Goal: Communication & Community: Answer question/provide support

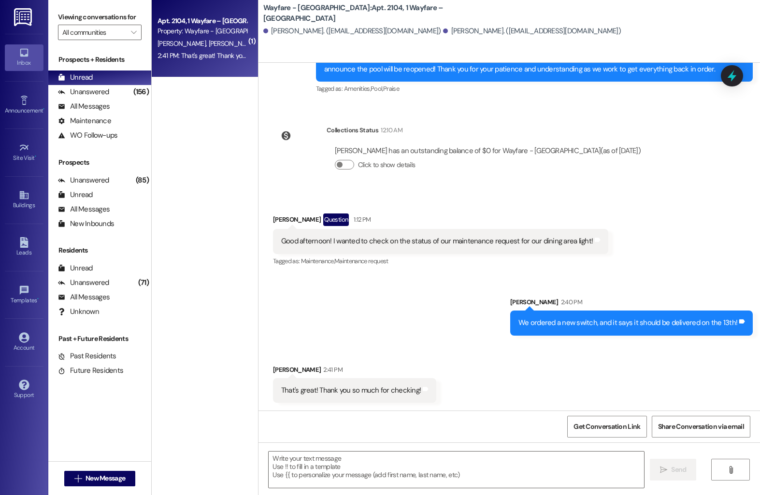
scroll to position [3156, 0]
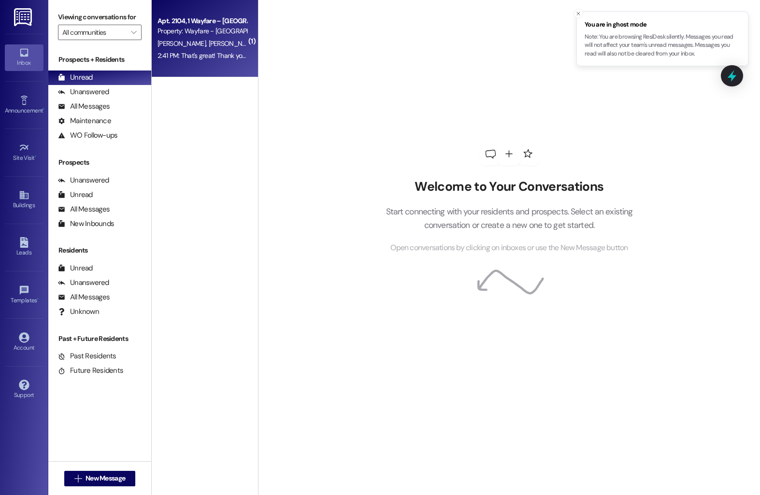
click at [179, 20] on div "Apt. 2104, 1 Wayfare – [GEOGRAPHIC_DATA]" at bounding box center [202, 21] width 89 height 10
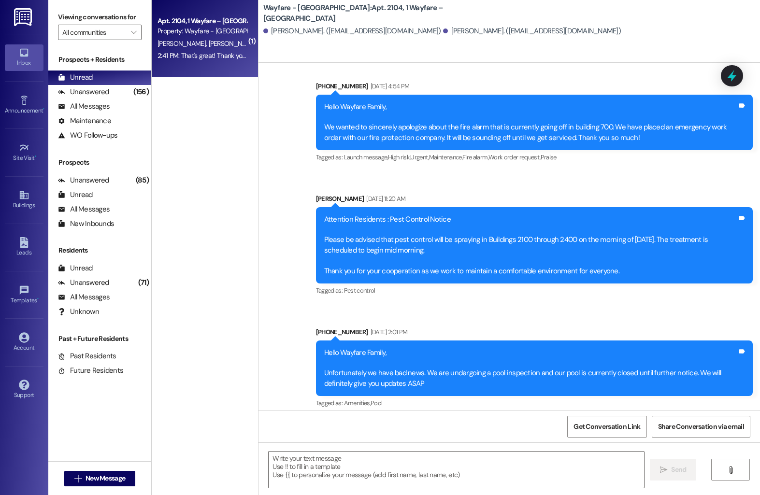
scroll to position [3184, 0]
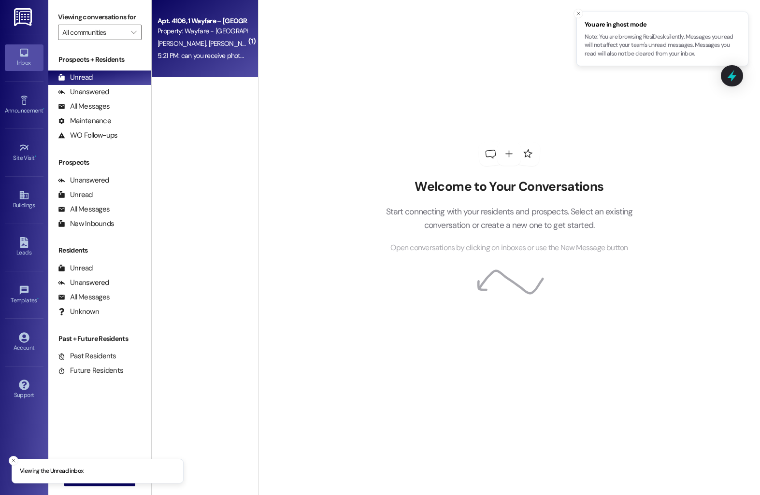
click at [176, 21] on div "Apt. 4106, 1 Wayfare – [GEOGRAPHIC_DATA]" at bounding box center [202, 21] width 89 height 10
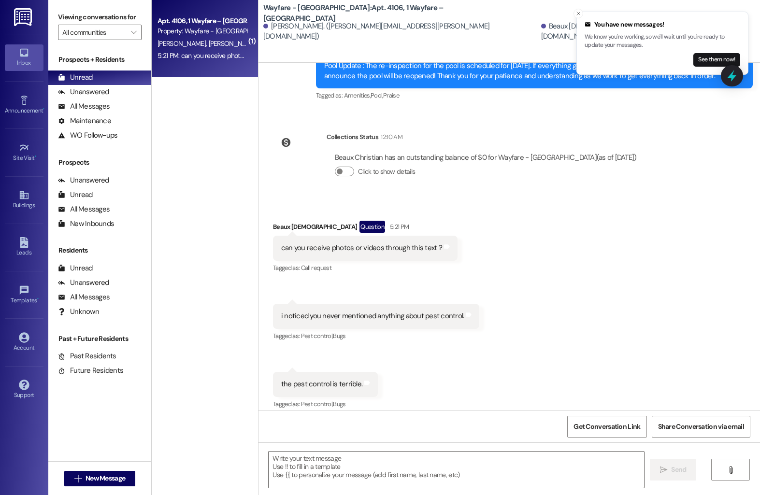
scroll to position [4651, 0]
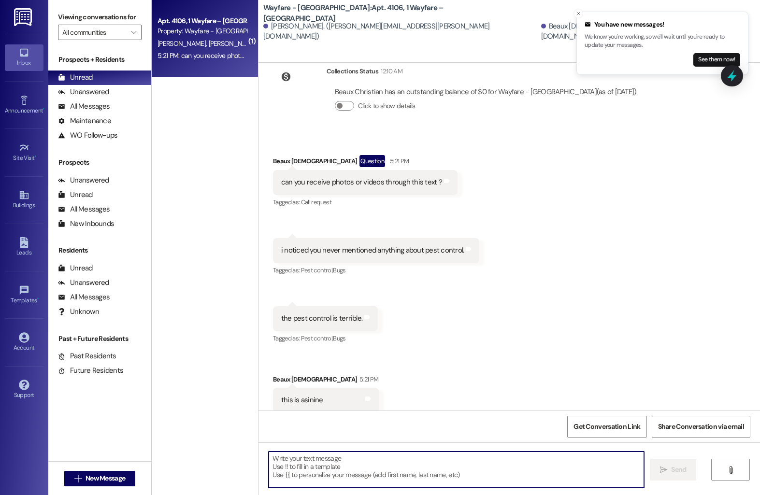
click at [321, 464] on textarea at bounding box center [457, 470] width 376 height 36
type textarea "w"
type textarea "We can!"
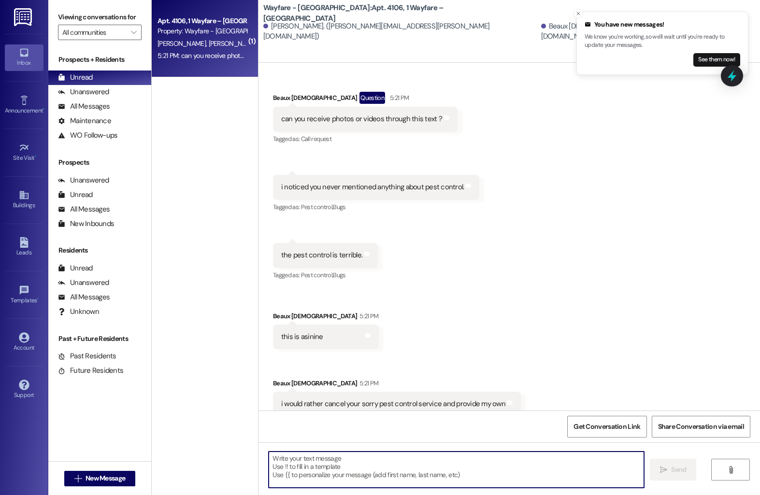
scroll to position [4718, 0]
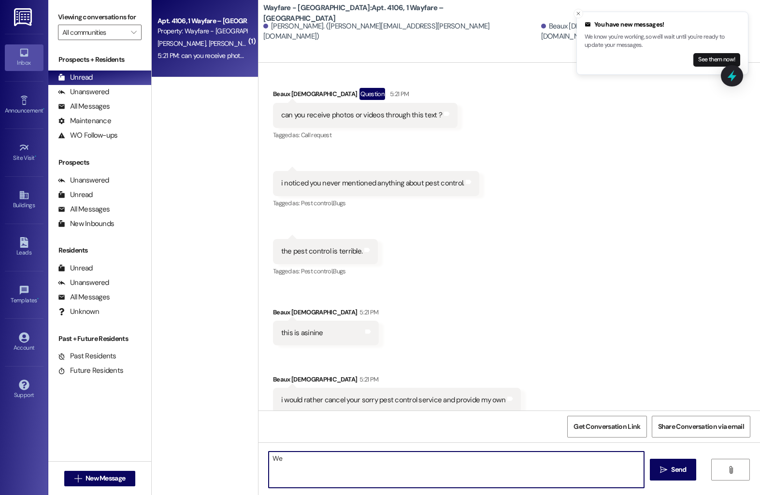
type textarea "W"
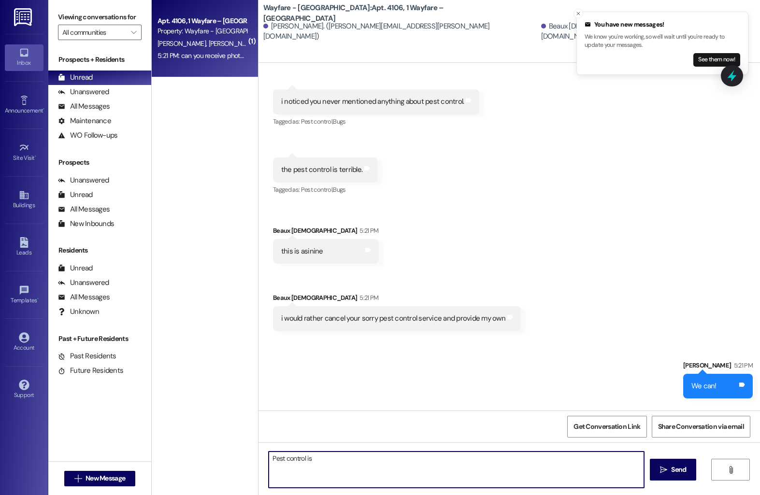
scroll to position [4883, 0]
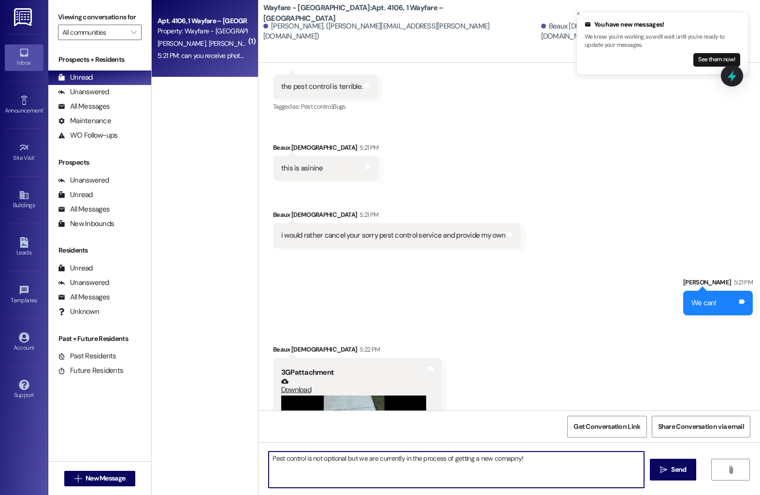
click at [501, 462] on textarea "Pest control is not optional but we are currently in the process of getting a n…" at bounding box center [457, 470] width 376 height 36
click at [308, 461] on textarea "Pest control is not optional but we are currently in the process of getting a n…" at bounding box center [457, 470] width 376 height 36
type textarea "Pest control is unfortunately not optional but we are currently in the process …"
click at [674, 477] on button " Send" at bounding box center [673, 470] width 47 height 22
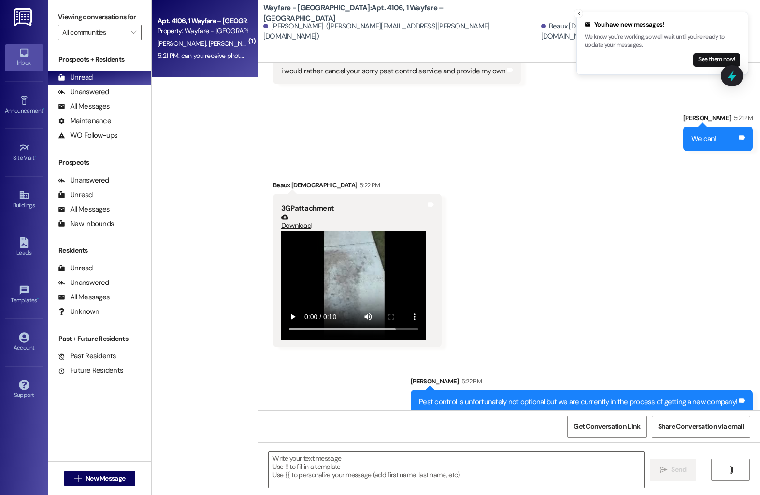
scroll to position [5050, 0]
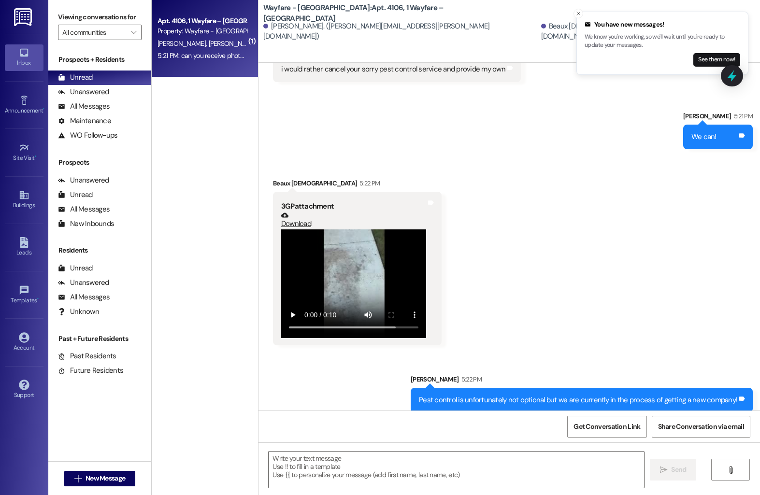
click at [305, 289] on video at bounding box center [353, 284] width 145 height 109
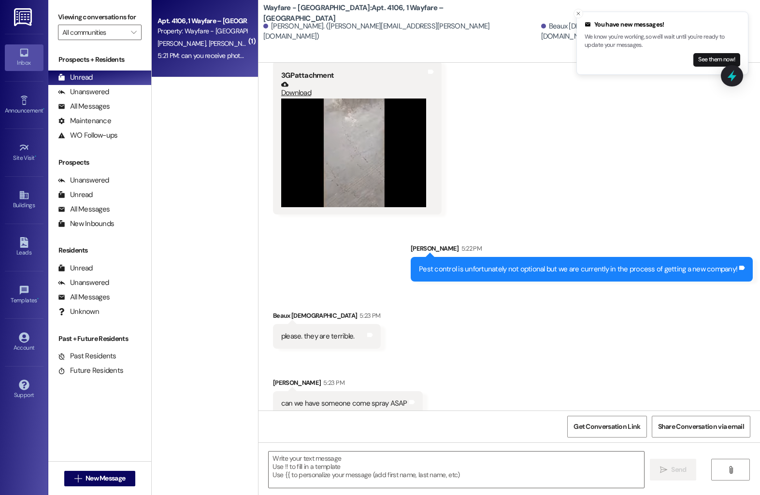
scroll to position [5184, 0]
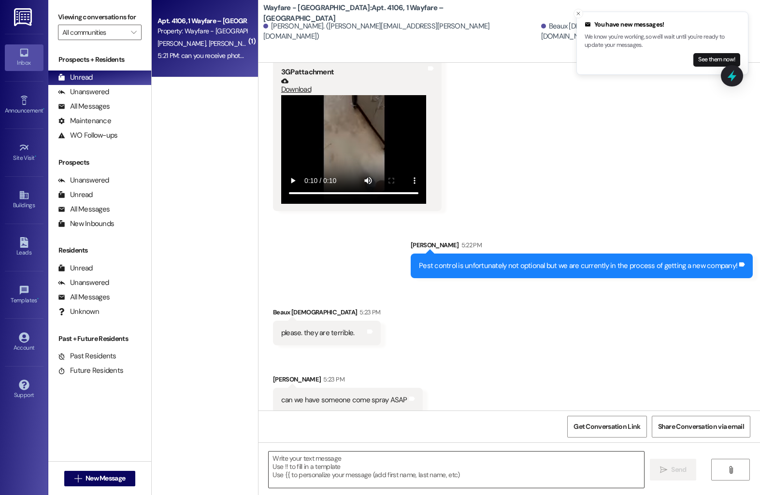
click at [288, 458] on textarea at bounding box center [457, 470] width 376 height 36
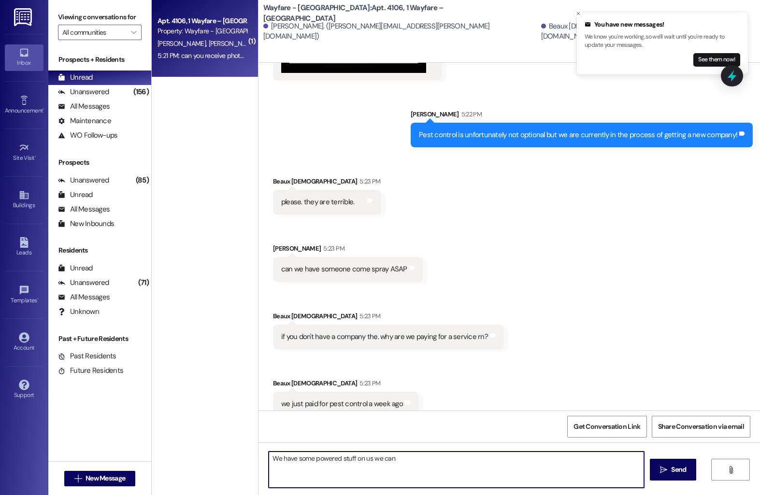
scroll to position [5319, 0]
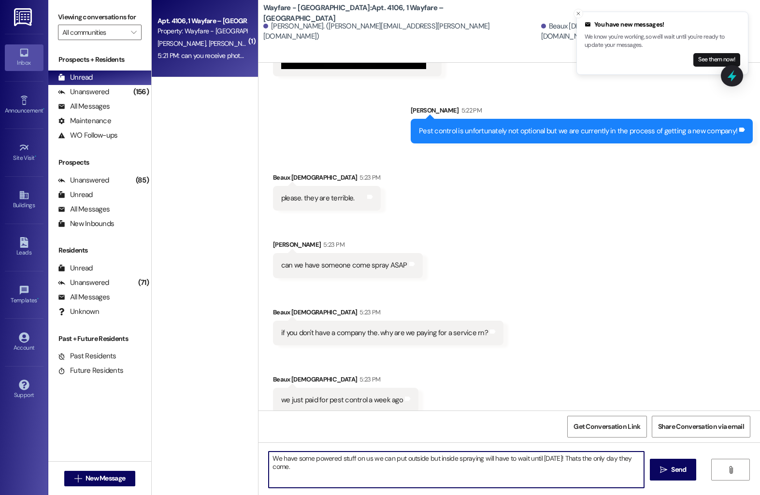
type textarea "We have some powered stuff on us we can put outside but inside spraying will ha…"
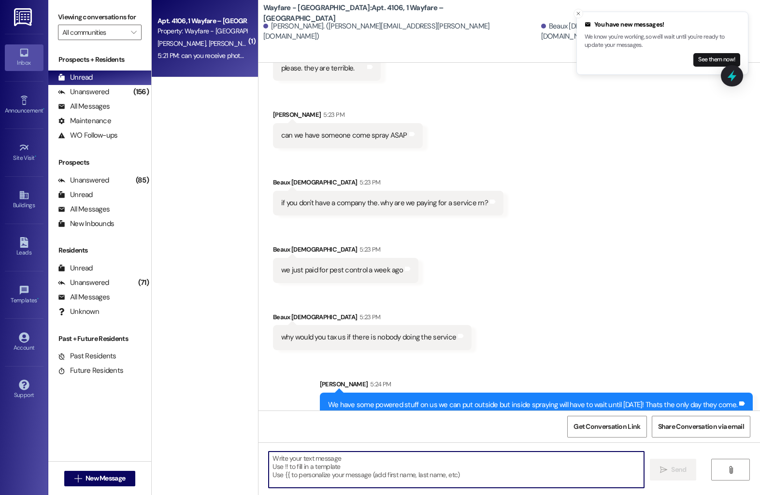
scroll to position [5454, 0]
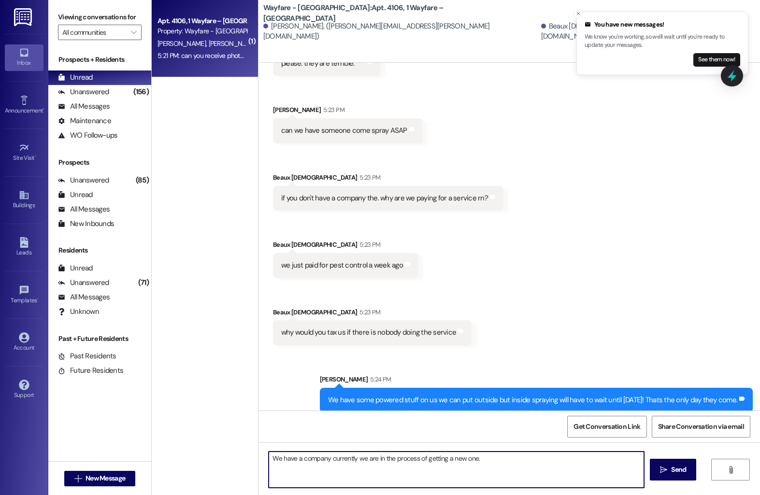
type textarea "We have a company currently we are in the process of getting a new one."
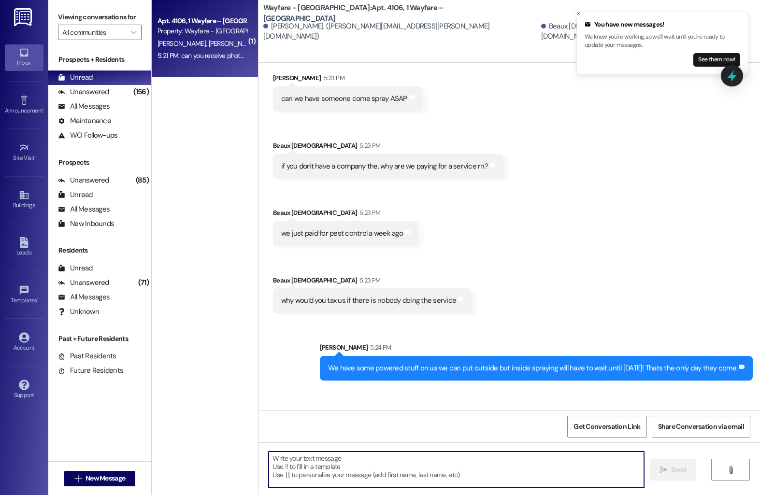
scroll to position [5521, 0]
